Goal: Navigation & Orientation: Go to known website

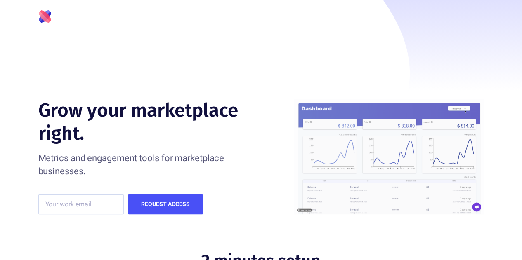
click at [44, 19] on icon at bounding box center [44, 18] width 12 height 12
click at [45, 22] on icon "April" at bounding box center [44, 16] width 13 height 13
